Goal: Task Accomplishment & Management: Manage account settings

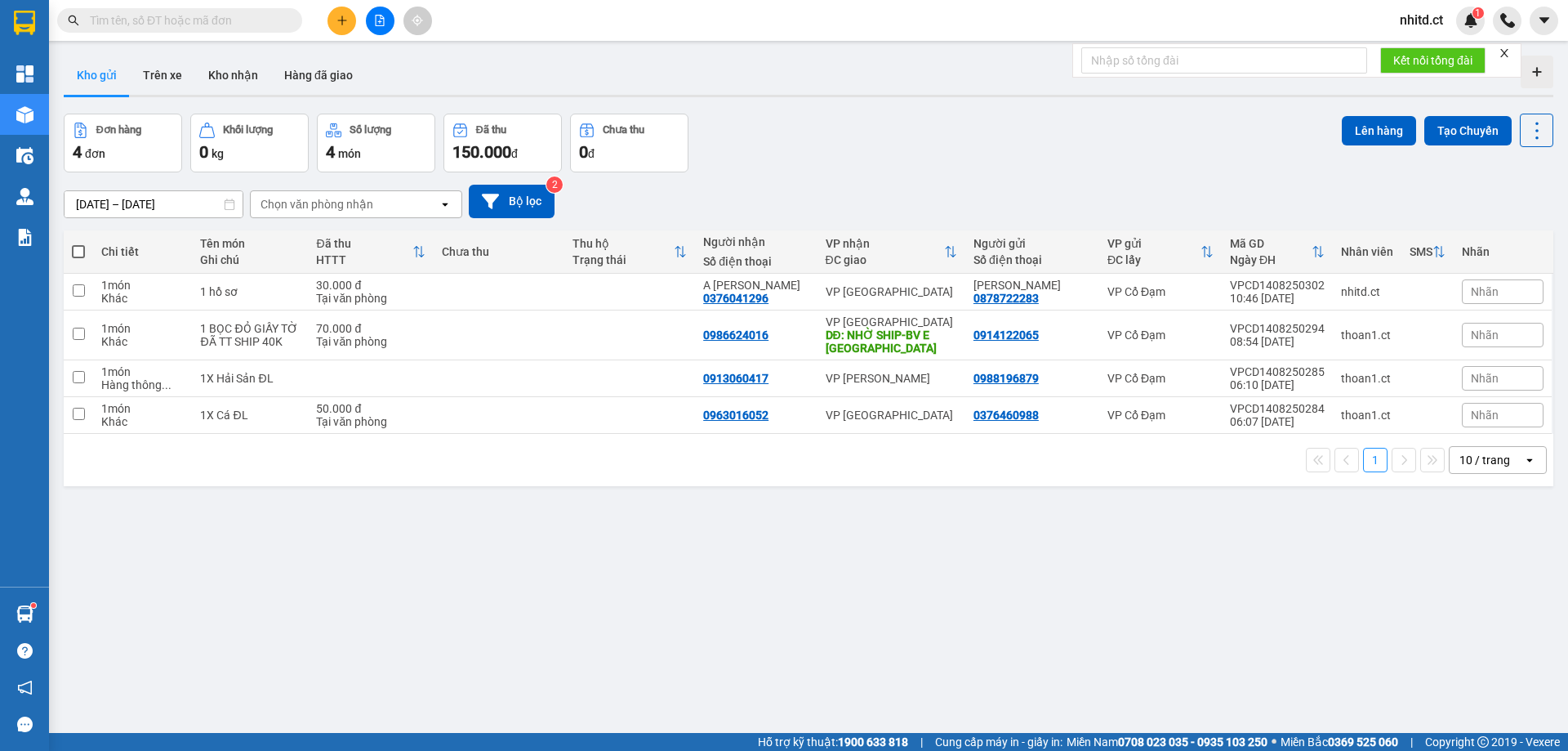
click at [1437, 15] on span "nhitd.ct" at bounding box center [1422, 20] width 70 height 20
click at [1442, 54] on span "Đăng xuất" at bounding box center [1445, 51] width 69 height 18
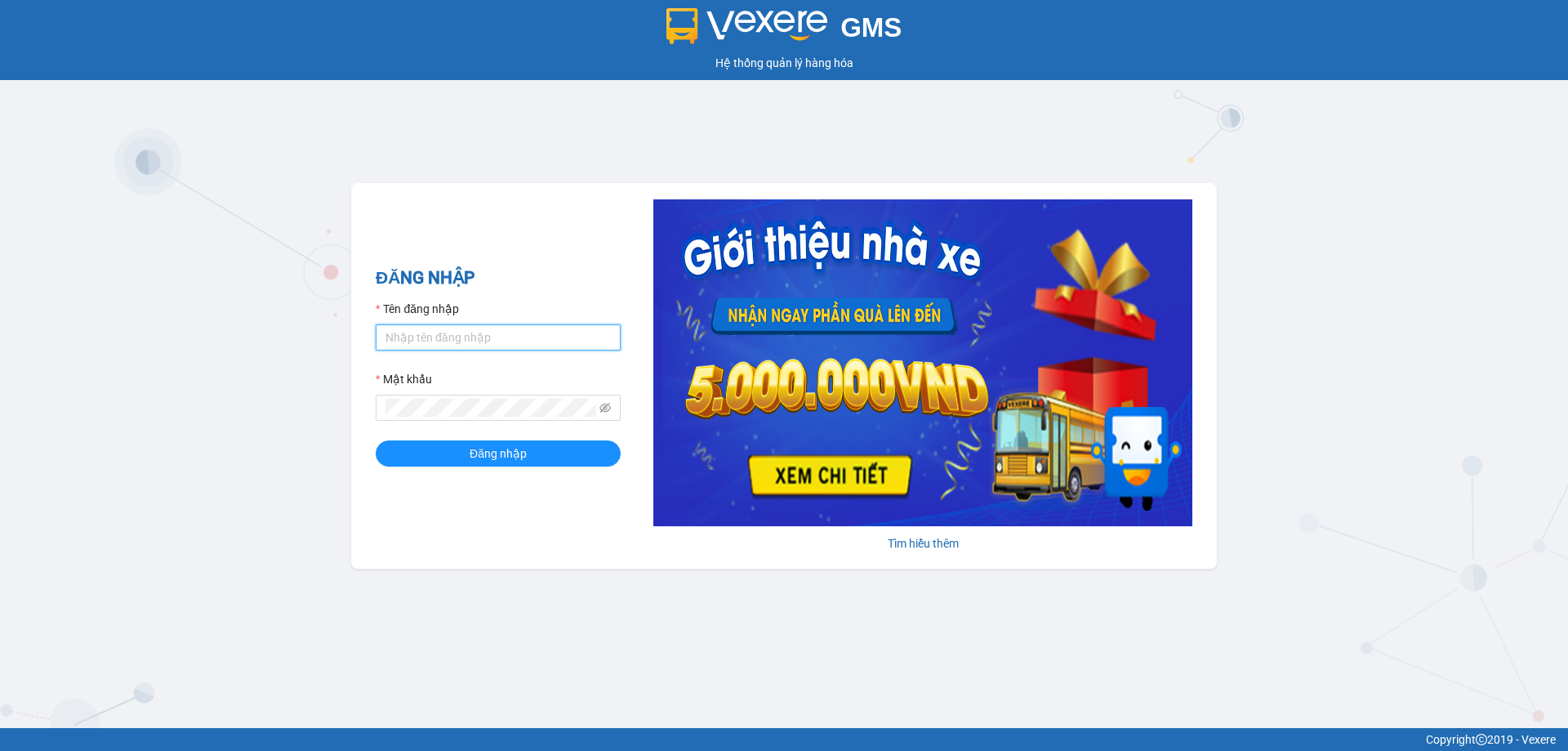
click at [449, 339] on input "Tên đăng nhập" at bounding box center [498, 338] width 246 height 26
type input "thuycg.ct"
click at [413, 422] on form "Tên đăng nhập thuycg.ct Mật khẩu Đăng nhập" at bounding box center [498, 382] width 246 height 167
click at [407, 418] on span at bounding box center [498, 407] width 246 height 26
click at [375, 440] on button "Đăng nhập" at bounding box center [498, 453] width 246 height 26
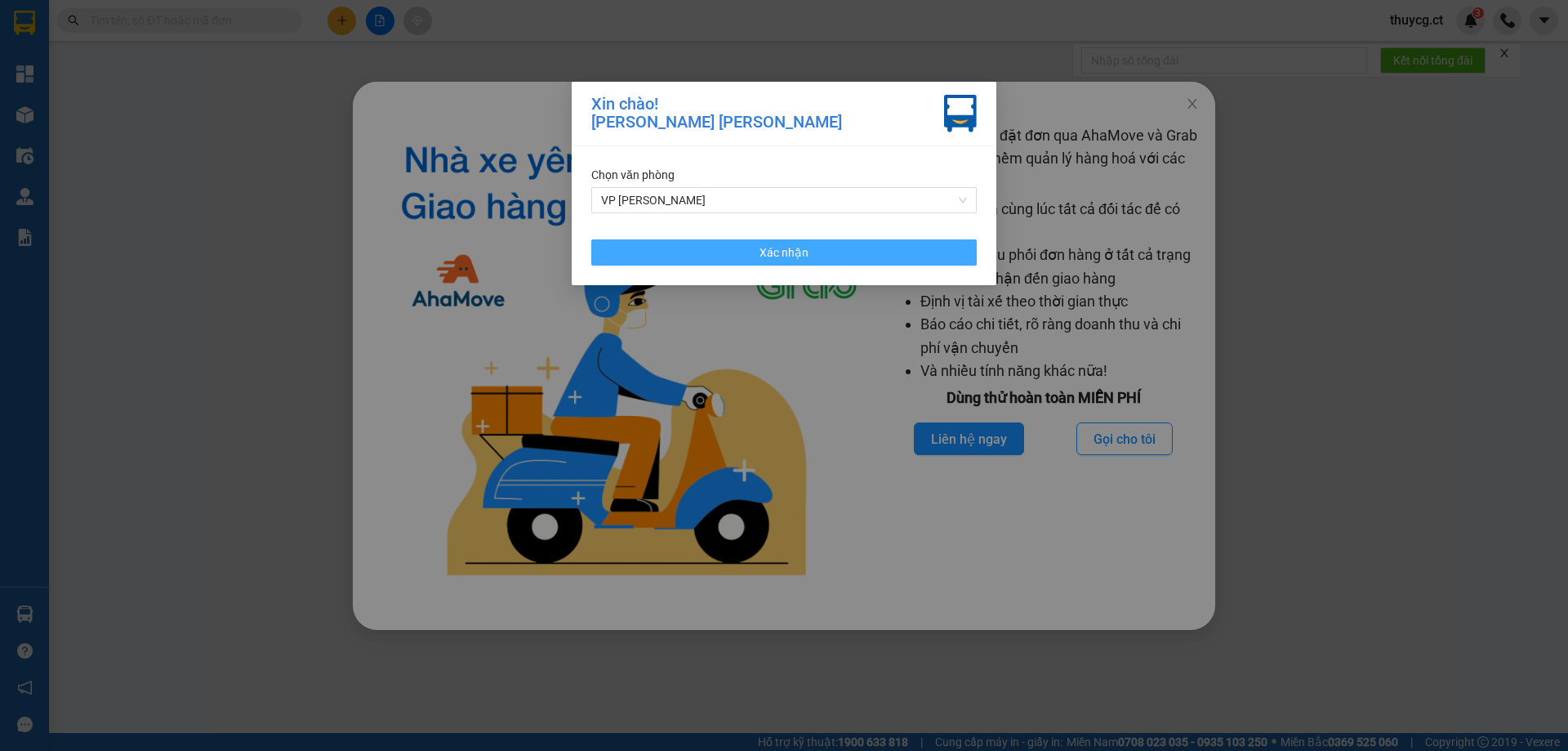
click at [816, 254] on button "Xác nhận" at bounding box center [784, 253] width 385 height 26
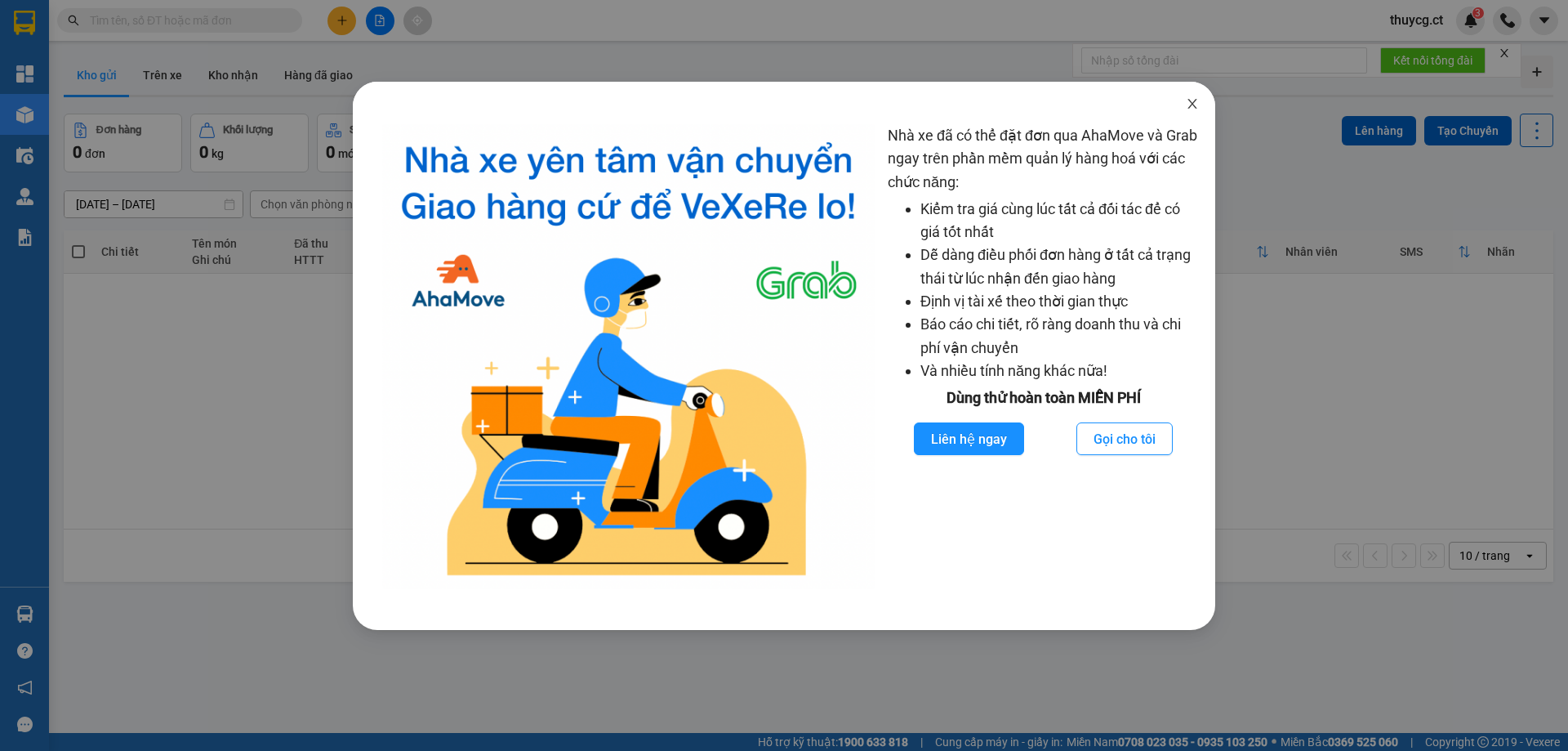
click at [1191, 106] on icon "close" at bounding box center [1192, 104] width 9 height 10
